Goal: Check status: Check status

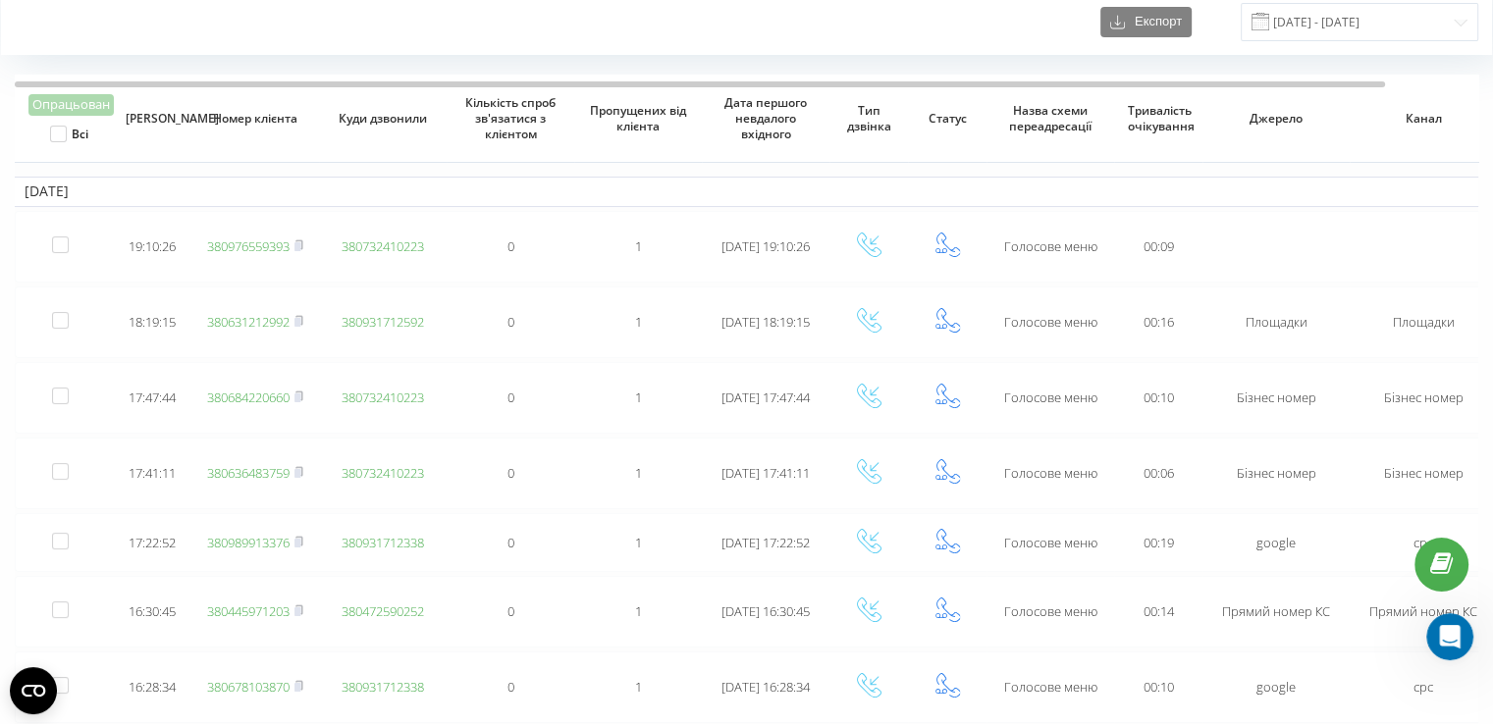
scroll to position [71, 0]
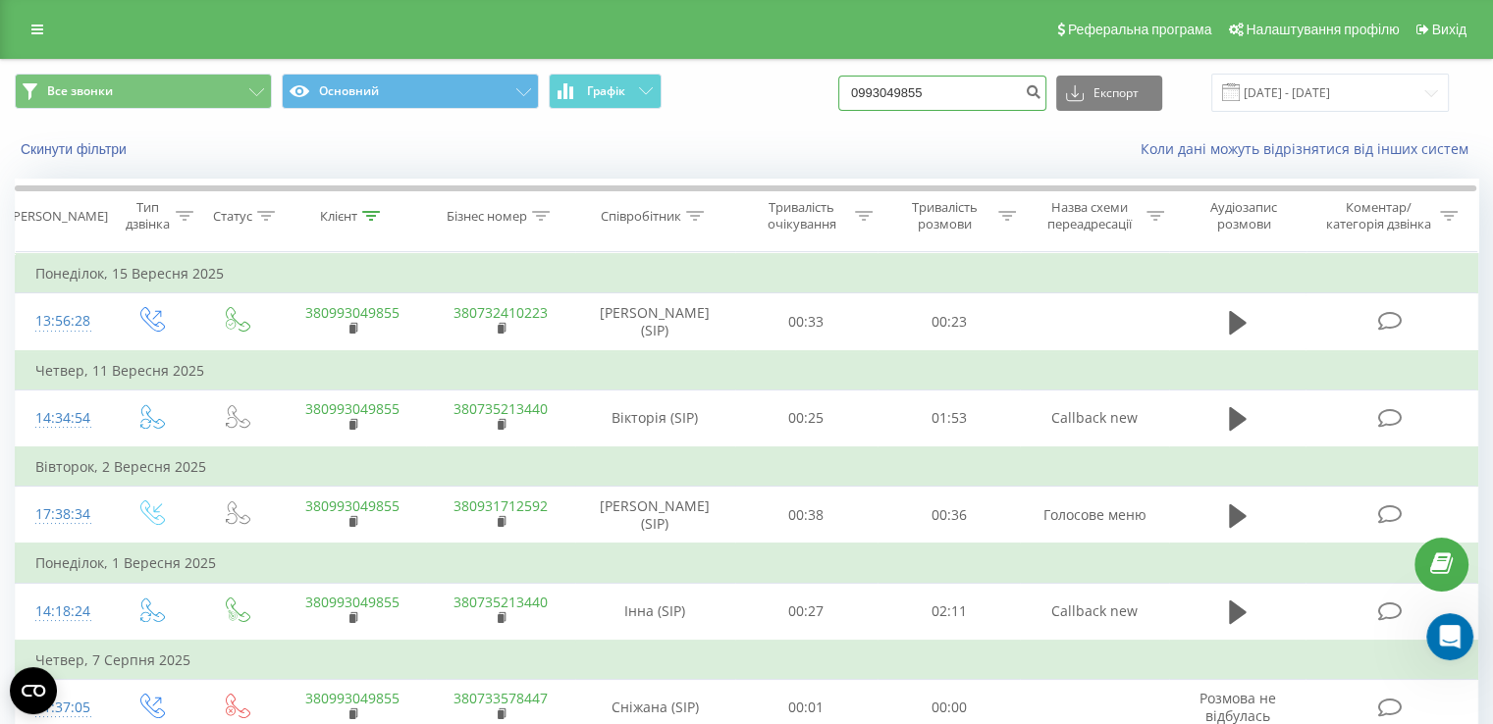
click at [950, 91] on input "0993049855" at bounding box center [942, 93] width 208 height 35
paste input "380675904268"
type input "380675904268"
